Goal: Check status: Check status

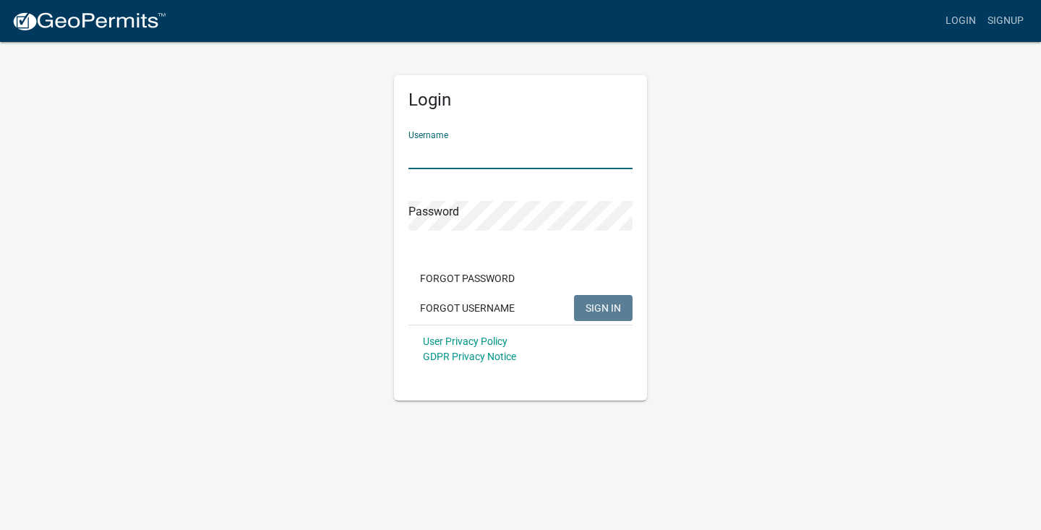
type input "[STREET_ADDRESS]"
click at [603, 307] on button "SIGN IN" at bounding box center [603, 308] width 59 height 26
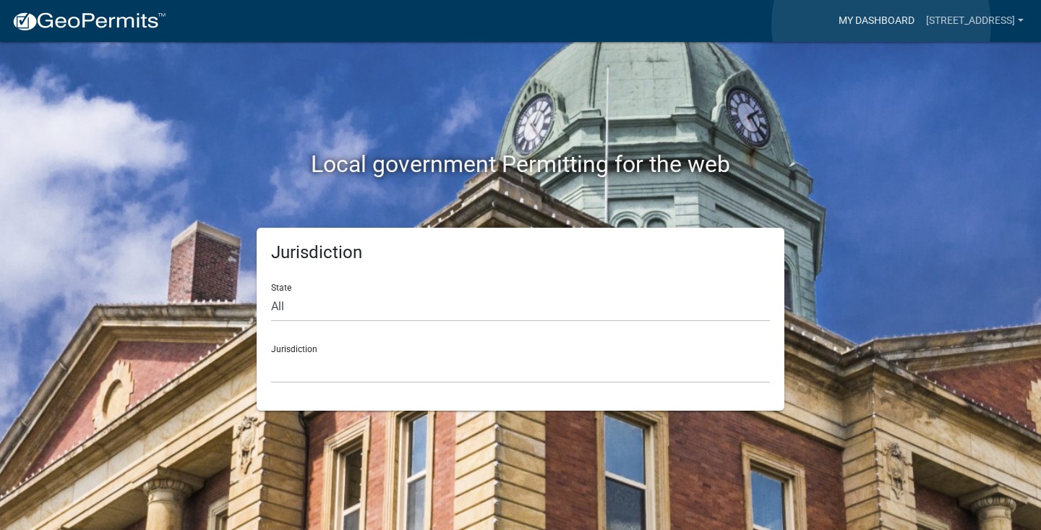
click at [881, 25] on link "My Dashboard" at bounding box center [876, 20] width 87 height 27
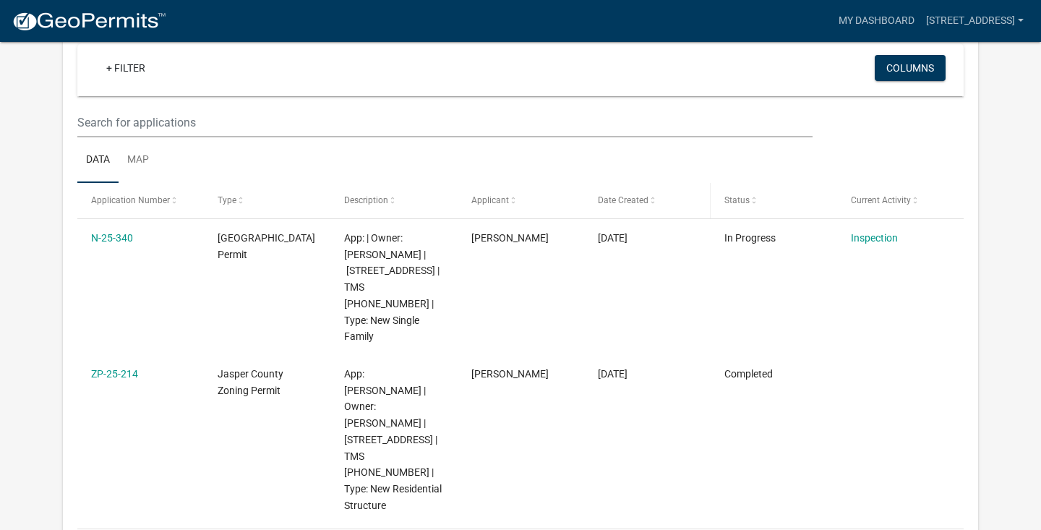
scroll to position [140, 0]
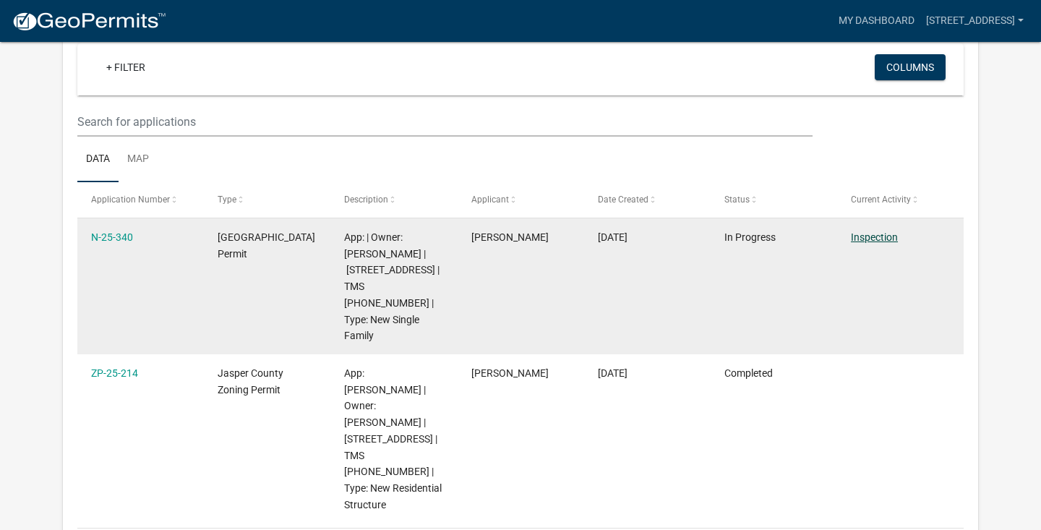
click at [879, 236] on link "Inspection" at bounding box center [874, 237] width 47 height 12
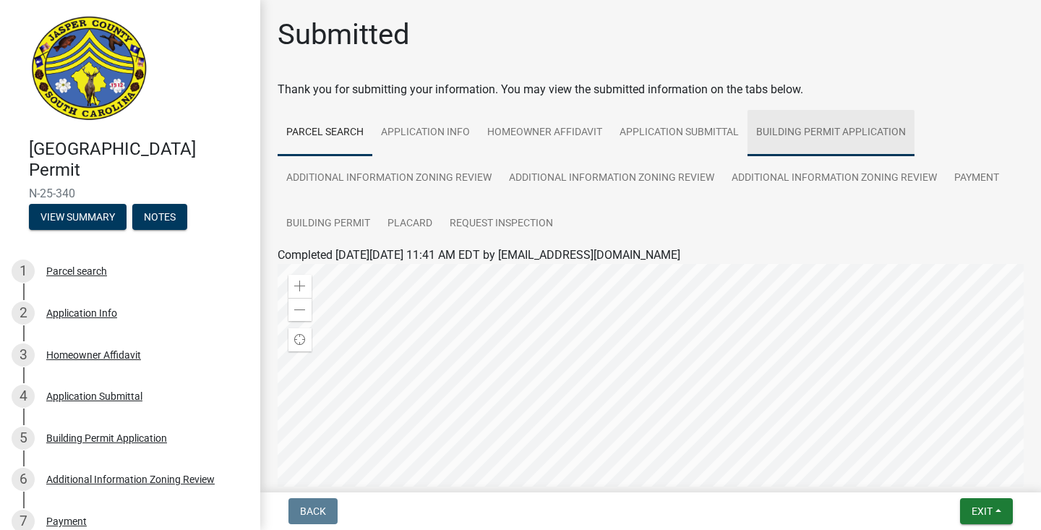
click at [861, 132] on link "Building Permit Application" at bounding box center [830, 133] width 167 height 46
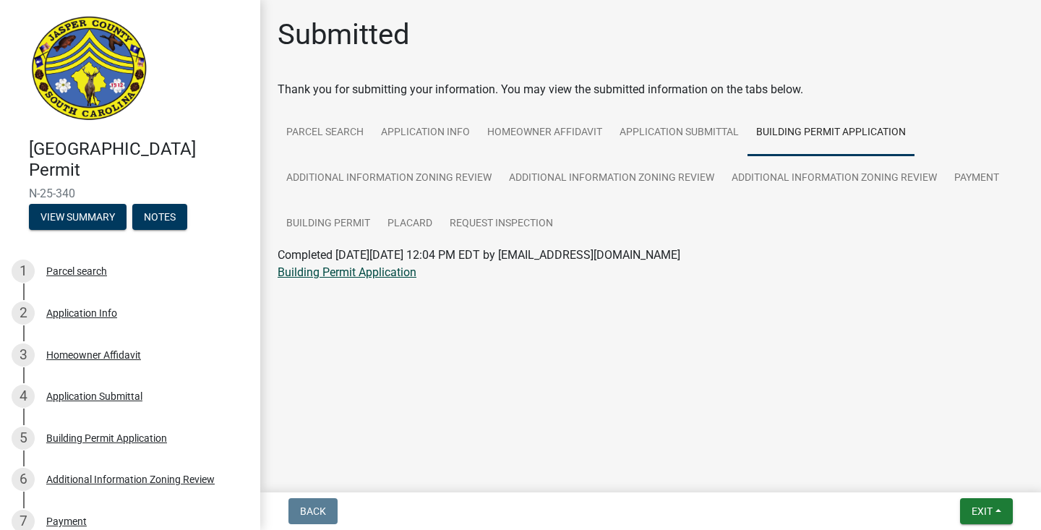
click at [371, 274] on link "Building Permit Application" at bounding box center [347, 272] width 139 height 14
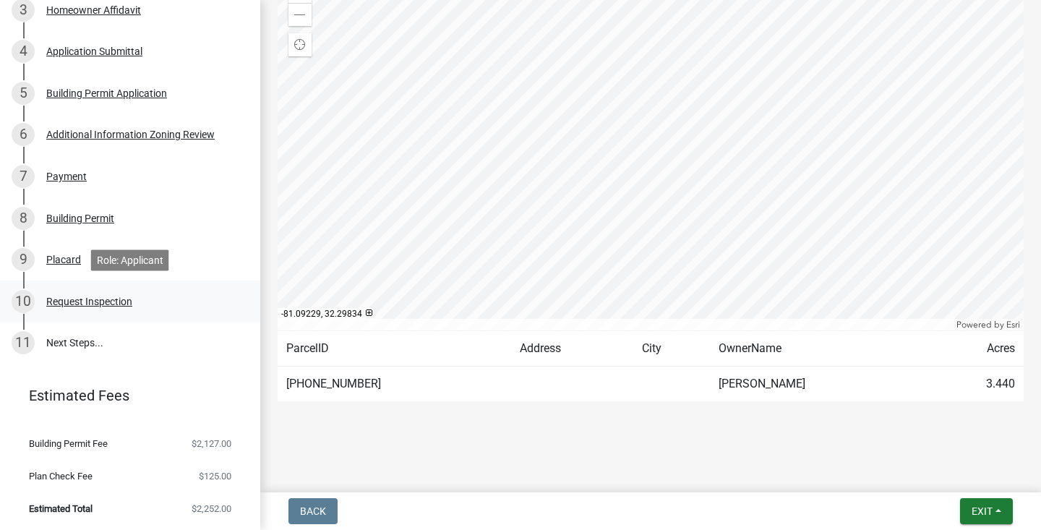
click at [106, 301] on div "Request Inspection" at bounding box center [89, 301] width 86 height 10
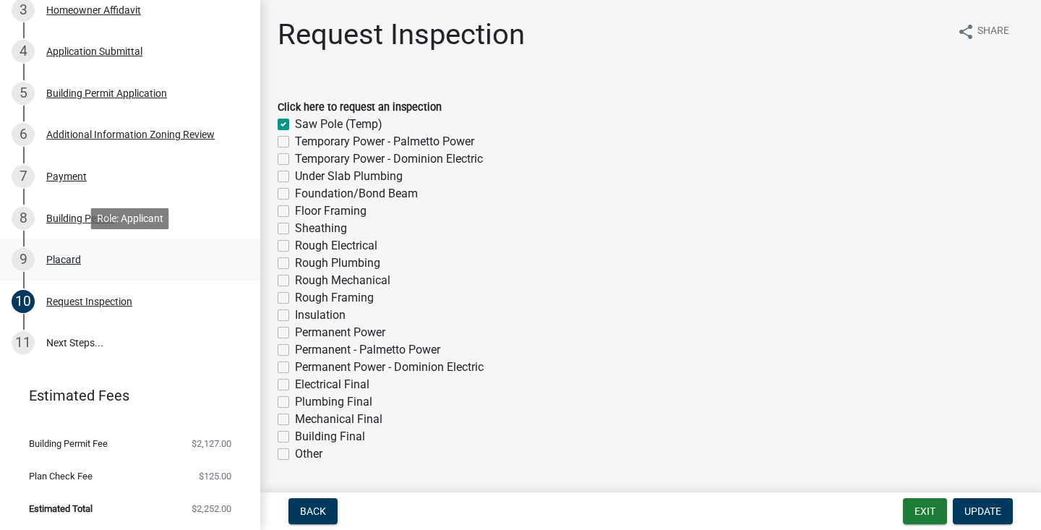
click at [65, 262] on div "Placard" at bounding box center [63, 259] width 35 height 10
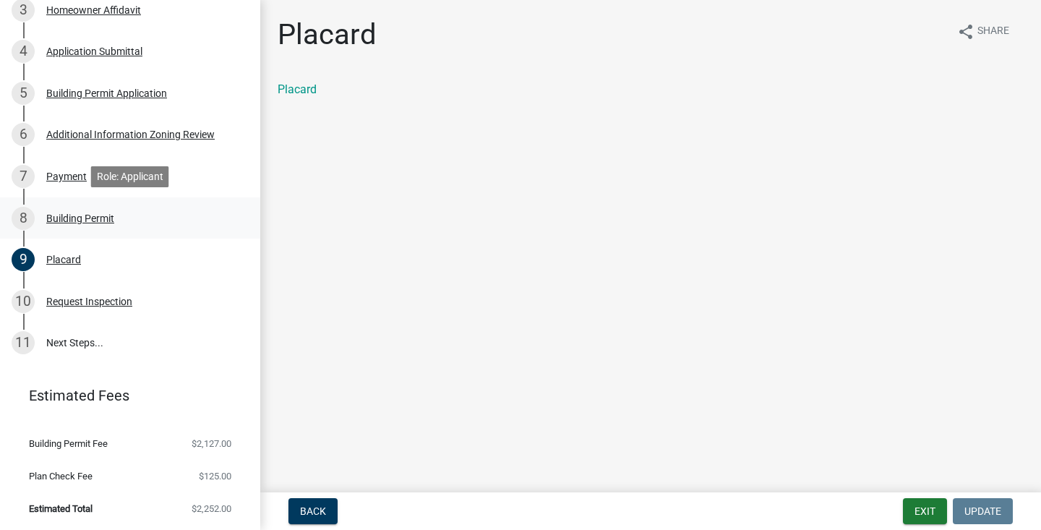
click at [90, 223] on div "8 Building Permit" at bounding box center [124, 218] width 225 height 23
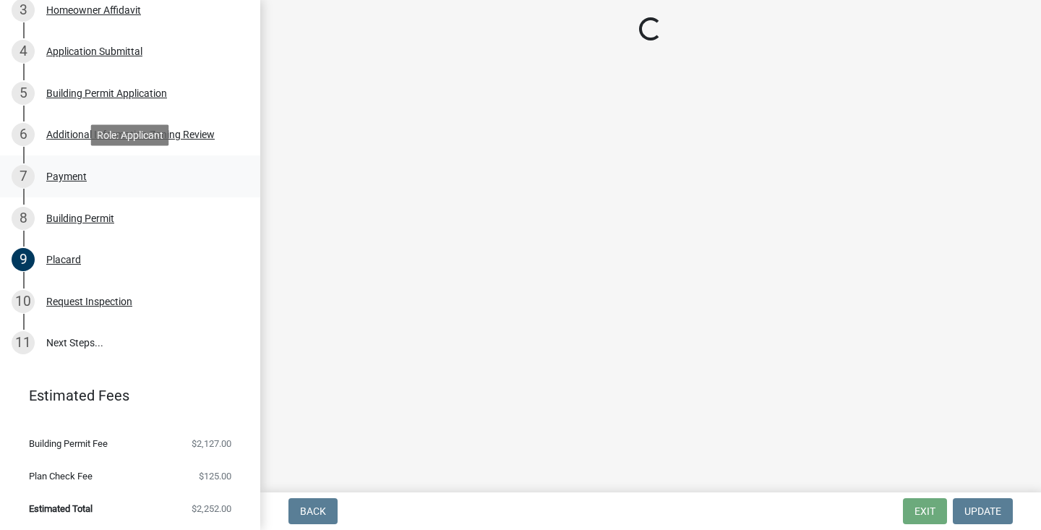
click at [71, 173] on div "Payment" at bounding box center [66, 176] width 40 height 10
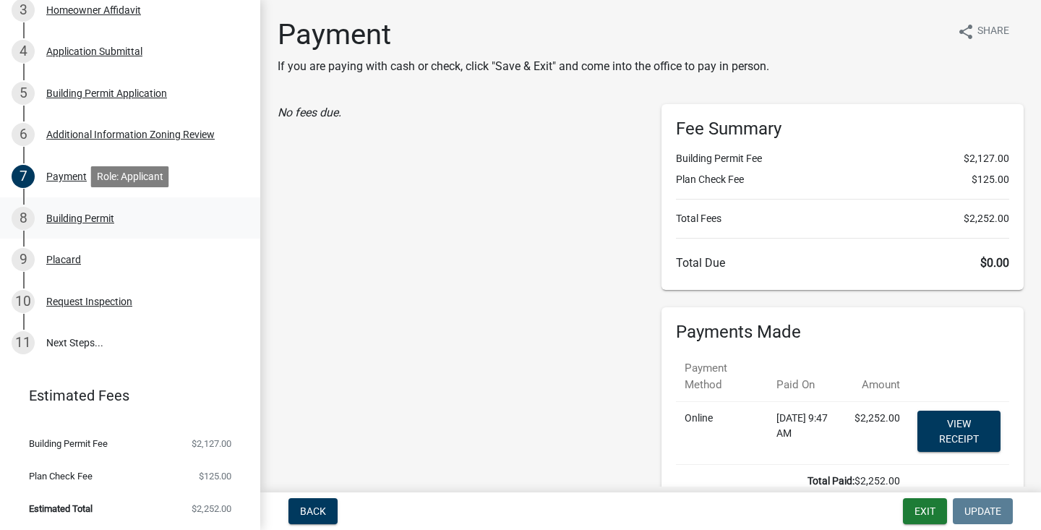
click at [75, 220] on div "Building Permit" at bounding box center [80, 218] width 68 height 10
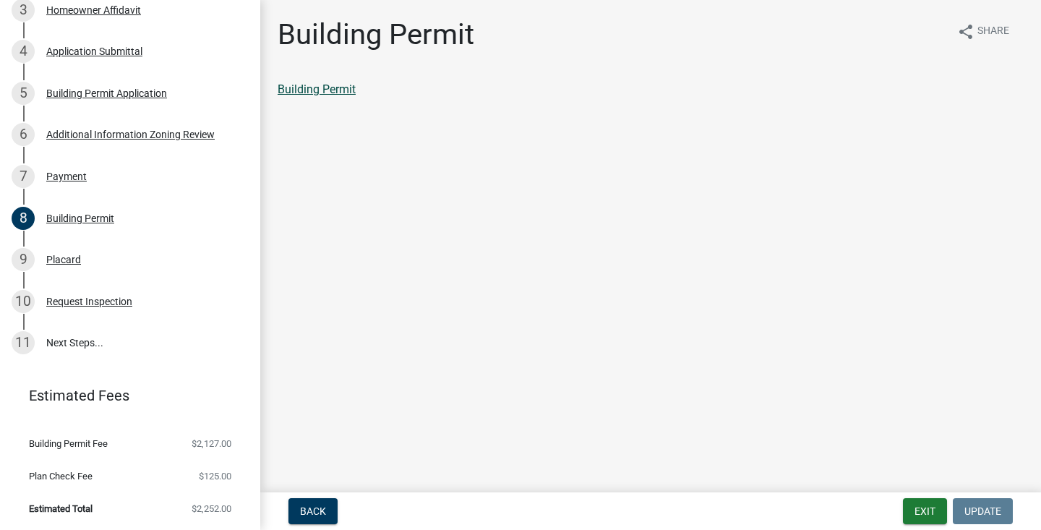
click at [339, 92] on link "Building Permit" at bounding box center [317, 89] width 78 height 14
click at [176, 132] on div "Additional Information Zoning Review" at bounding box center [130, 134] width 168 height 10
